Goal: Task Accomplishment & Management: Use online tool/utility

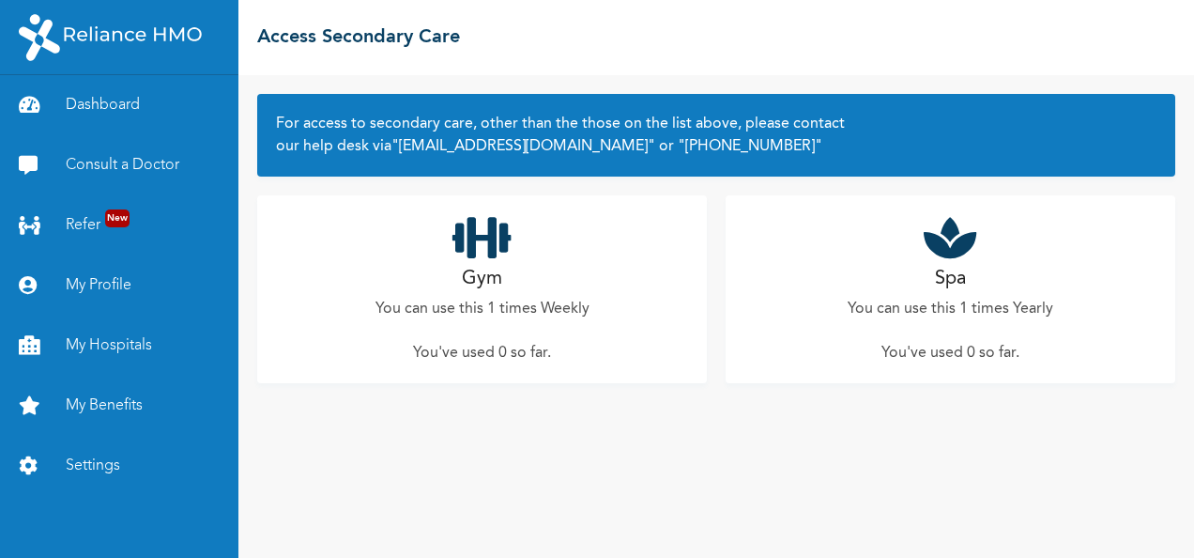
click at [526, 313] on p "You can use this 1 times Weekly" at bounding box center [482, 309] width 214 height 23
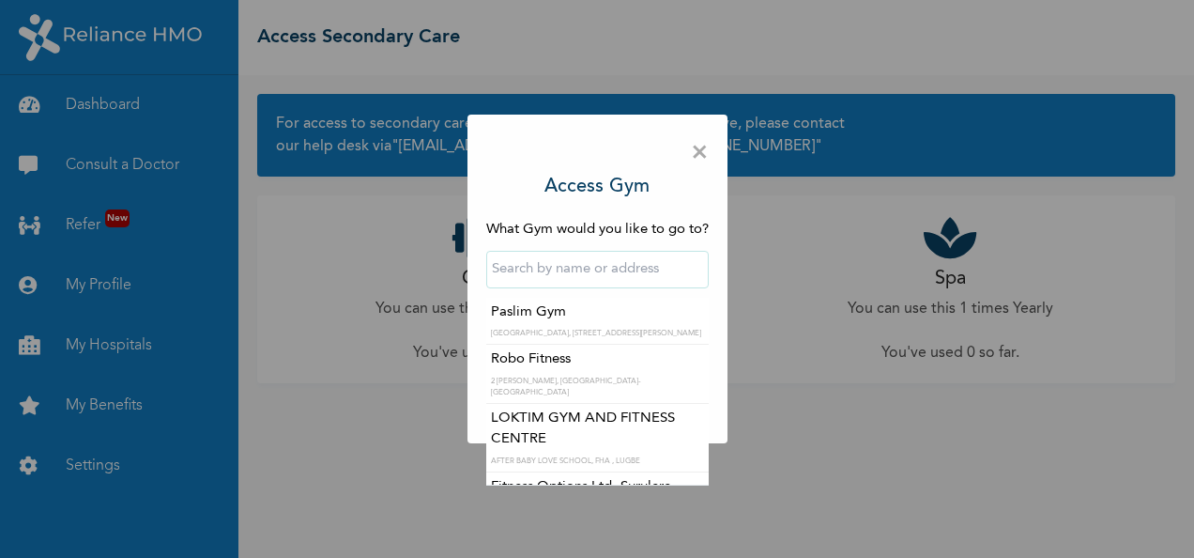
click at [553, 272] on input "text" at bounding box center [597, 270] width 222 height 38
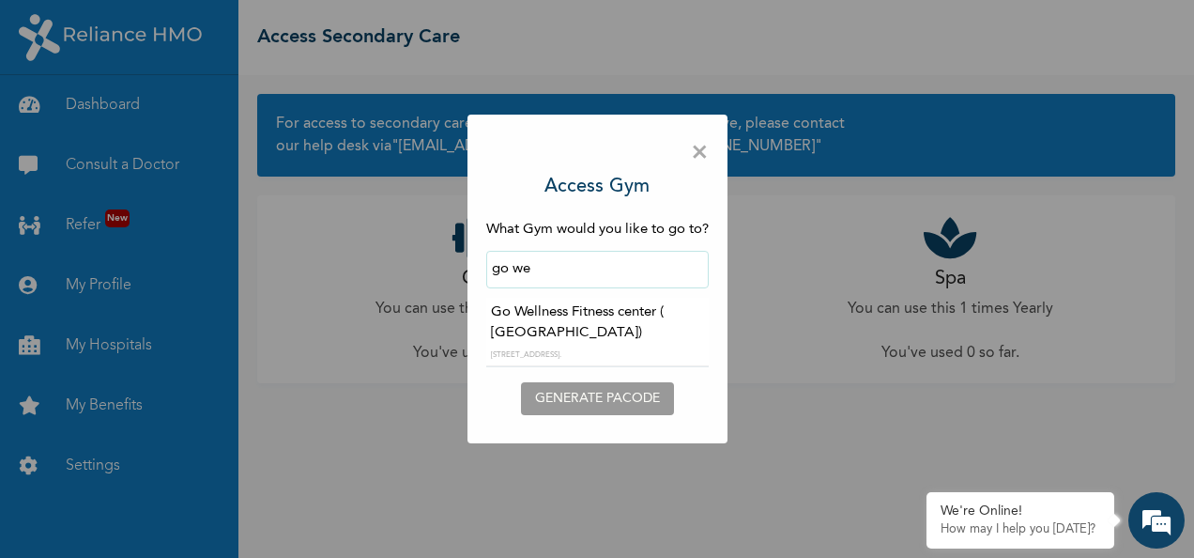
type input "Go Wellness Fitness center ( [GEOGRAPHIC_DATA])"
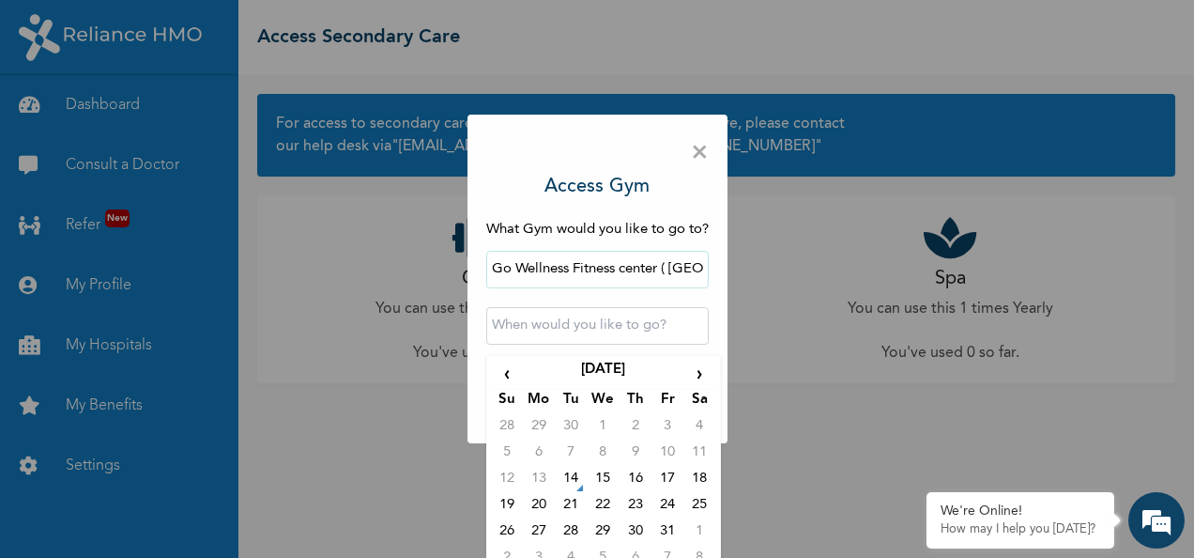
click at [608, 325] on input "text" at bounding box center [597, 326] width 222 height 38
click at [572, 479] on td "14" at bounding box center [571, 481] width 32 height 26
type input "[DATE] 12:00 AM"
click at [612, 327] on input "[DATE] 12:00 AM" at bounding box center [597, 326] width 222 height 38
click at [636, 329] on input "[DATE] 12:00 AM" at bounding box center [597, 326] width 222 height 38
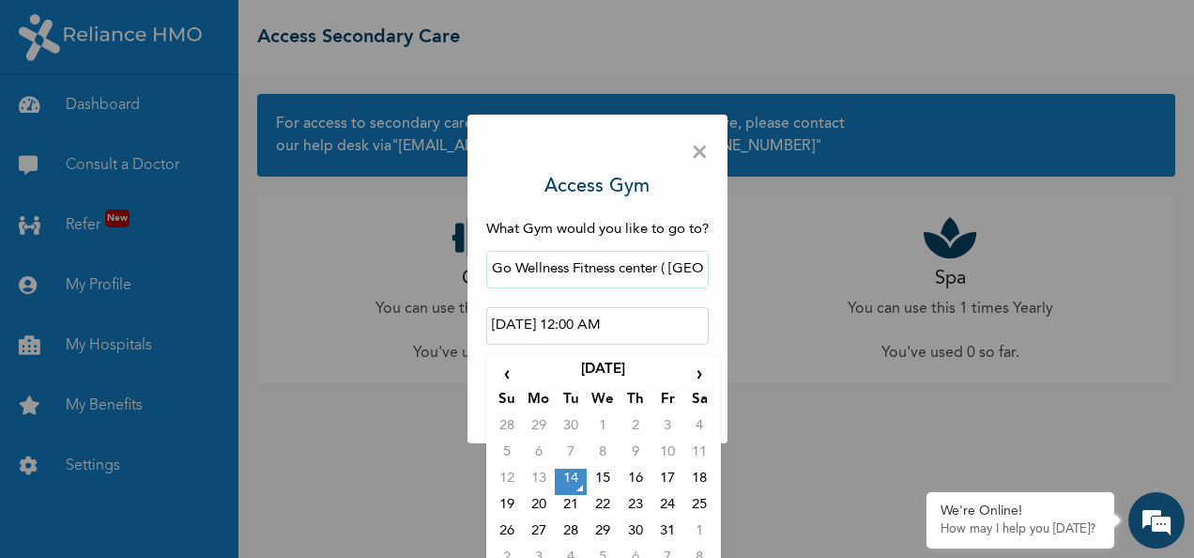
click at [621, 321] on input "[DATE] 12:00 AM" at bounding box center [597, 326] width 222 height 38
click at [783, 313] on div "× Access Gym What Gym would you like to go to? Go Wellness Fitness center ( [GE…" at bounding box center [597, 279] width 1194 height 558
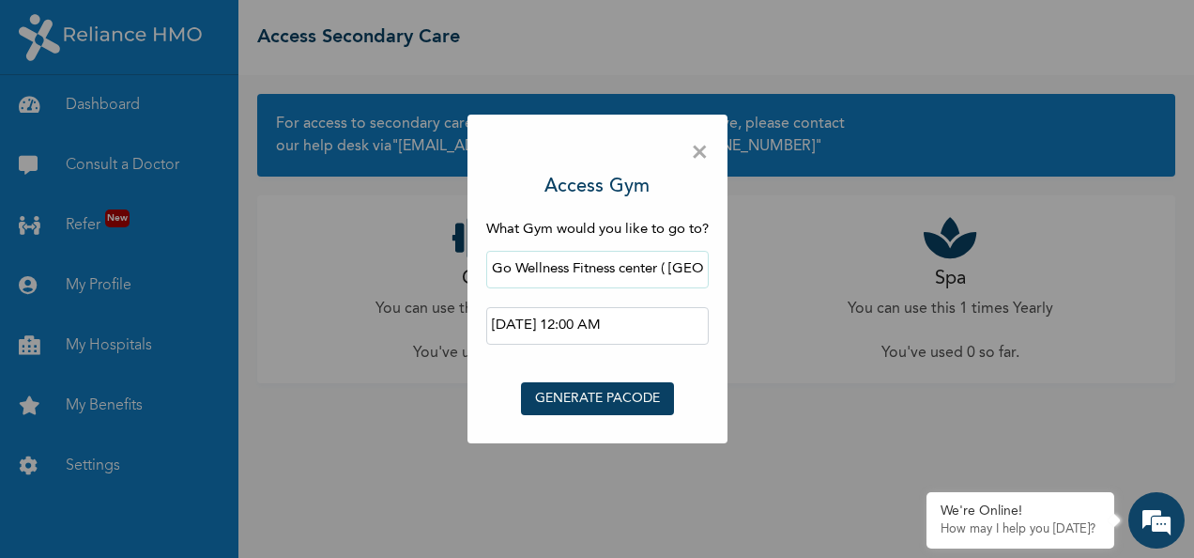
click at [582, 405] on button "GENERATE PACODE" at bounding box center [597, 398] width 153 height 33
